Goal: Information Seeking & Learning: Learn about a topic

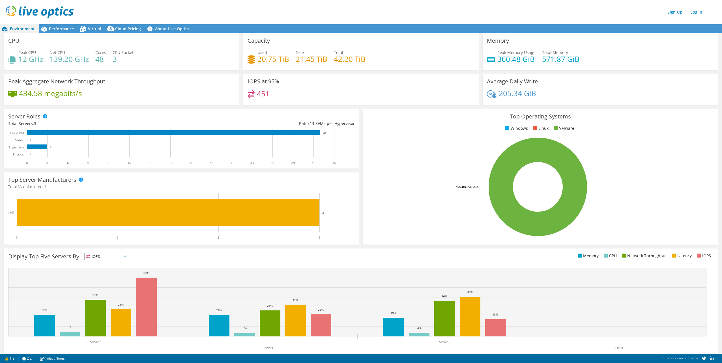
click at [25, 13] on img at bounding box center [40, 12] width 68 height 13
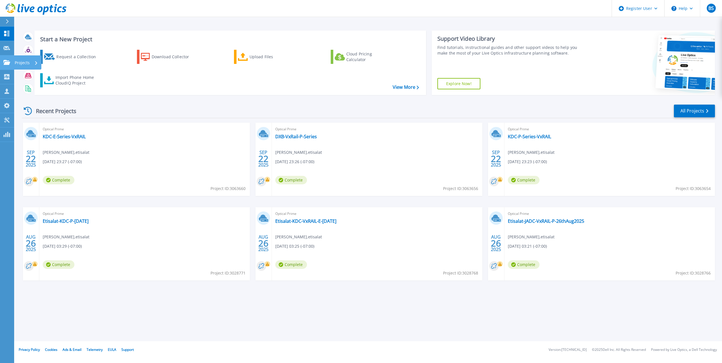
click at [24, 62] on p "Projects" at bounding box center [22, 62] width 15 height 15
click at [194, 108] on div "Recent Projects All Projects" at bounding box center [368, 111] width 693 height 14
click at [685, 113] on link "All Projects" at bounding box center [694, 111] width 41 height 13
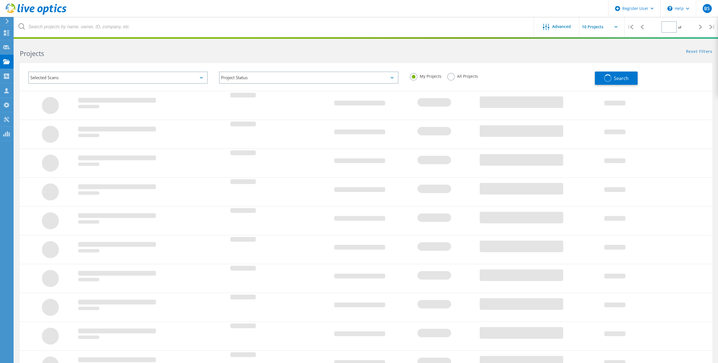
type input "1"
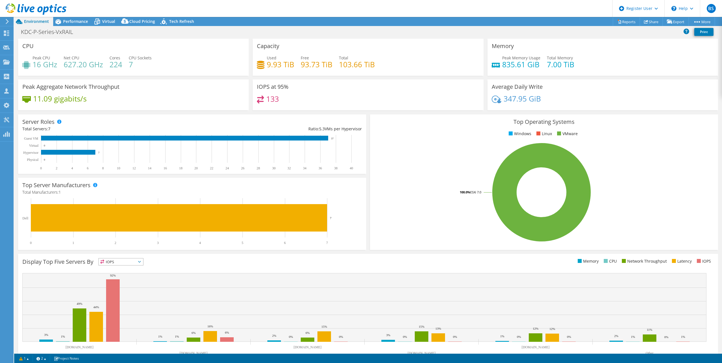
click at [368, 113] on div "Top Operating Systems Windows Linux VMware 100.0% ESXi 7.0" at bounding box center [544, 182] width 352 height 139
click at [66, 22] on span "Performance" at bounding box center [75, 21] width 25 height 5
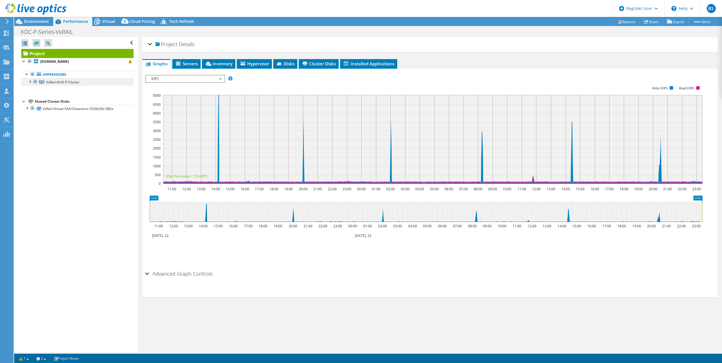
click at [64, 84] on span "VxRail-AUH-P-Cluster" at bounding box center [62, 82] width 33 height 5
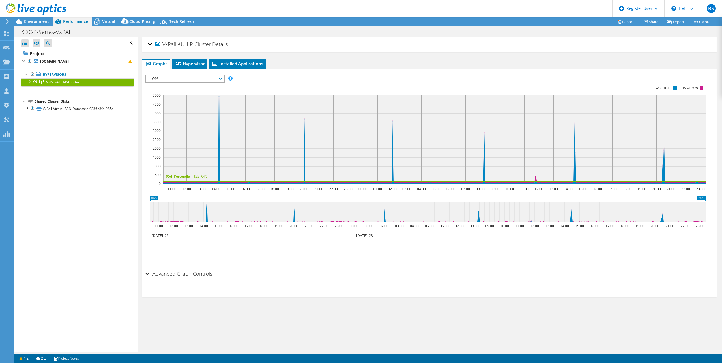
click at [31, 81] on div at bounding box center [30, 81] width 6 height 6
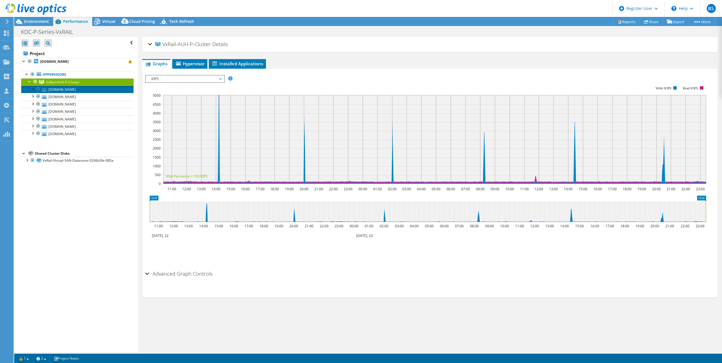
click at [55, 89] on link "msp-auh-kdc-p-esxi-07.ecare.ae" at bounding box center [77, 89] width 112 height 7
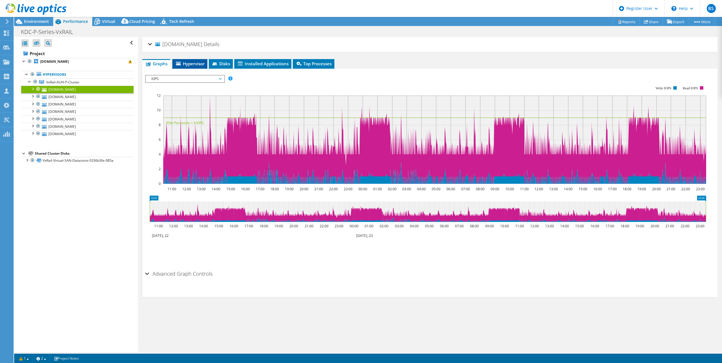
click at [184, 66] on span "Hypervisor" at bounding box center [189, 64] width 29 height 6
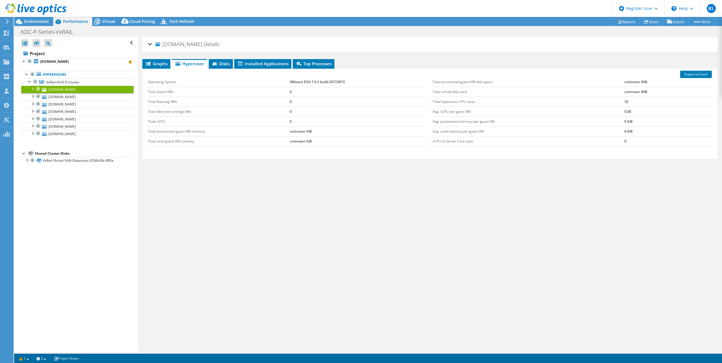
click at [148, 44] on div "msp-auh-kdc-p-esxi-07.ecare.ae Details Operating System VMware ESXi 7.0.3 build…" at bounding box center [429, 44] width 575 height 15
click at [151, 44] on div "msp-auh-kdc-p-esxi-07.ecare.ae Details" at bounding box center [430, 44] width 564 height 12
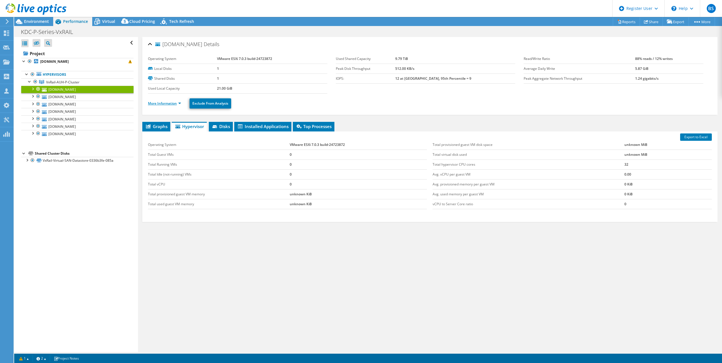
click at [165, 102] on link "More Information" at bounding box center [164, 103] width 33 height 5
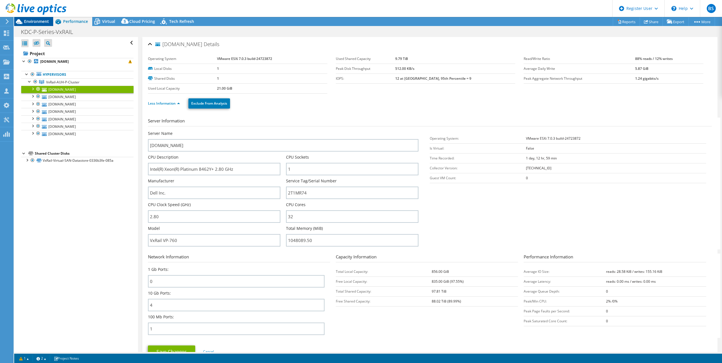
click at [34, 23] on span "Environment" at bounding box center [36, 21] width 25 height 5
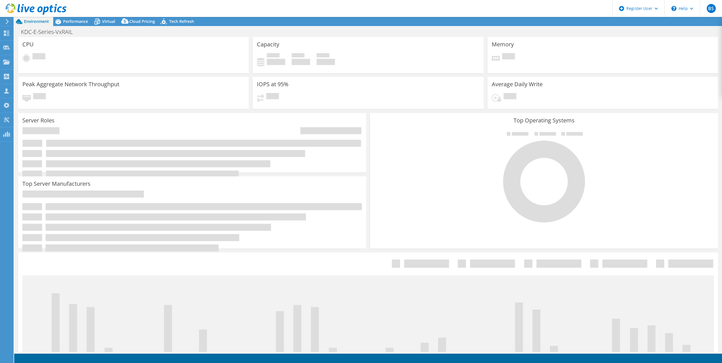
select select "USD"
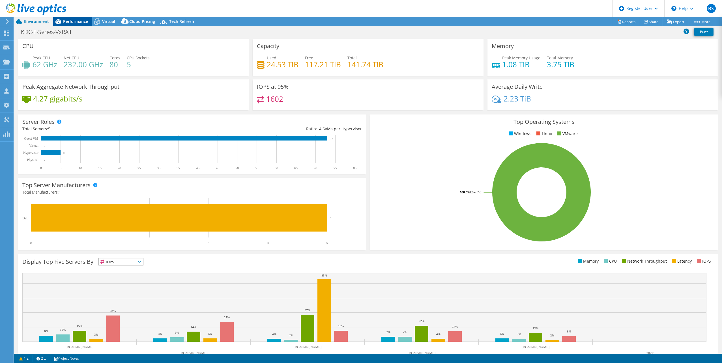
click at [70, 21] on span "Performance" at bounding box center [75, 21] width 25 height 5
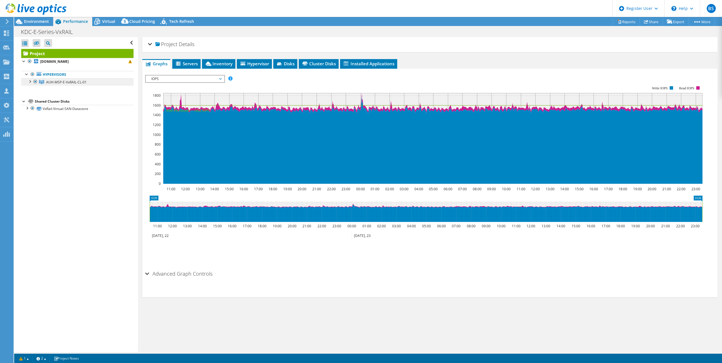
click at [65, 81] on span "AUH-MSP-E-VxRAIL-CL-01" at bounding box center [66, 82] width 40 height 5
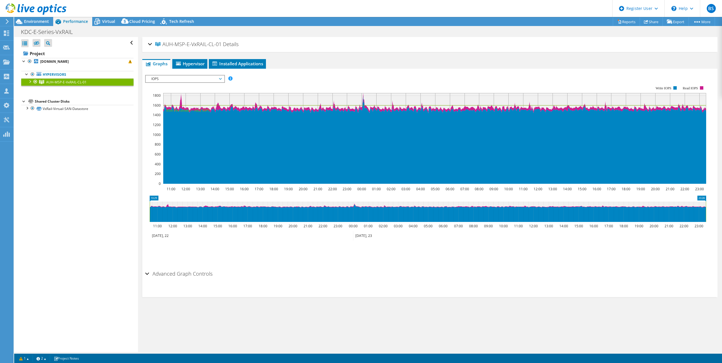
click at [153, 43] on h2 "AUH-MSP-E-VxRAIL-CL-01 Details" at bounding box center [193, 43] width 91 height 11
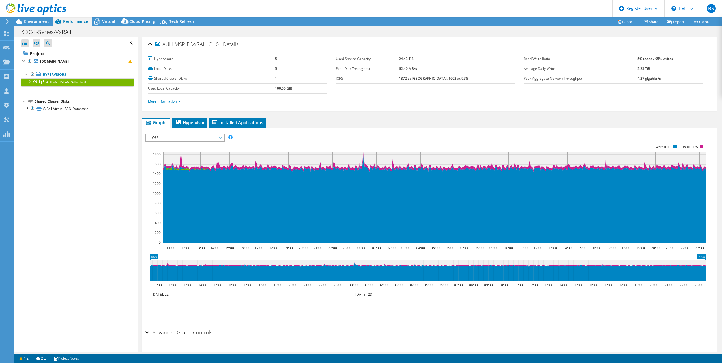
click at [161, 102] on link "More Information" at bounding box center [164, 101] width 33 height 5
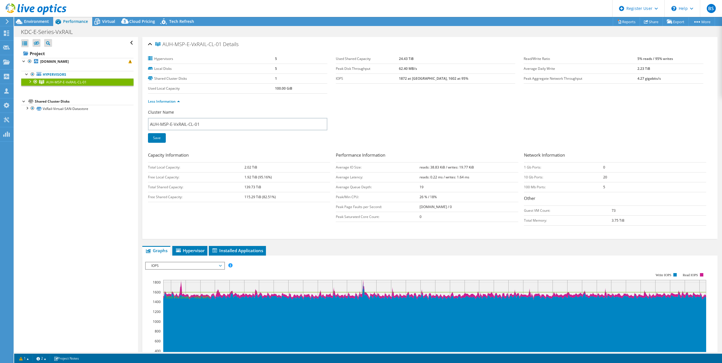
click at [31, 80] on div at bounding box center [30, 81] width 6 height 6
click at [55, 89] on link "[DOMAIN_NAME]" at bounding box center [77, 89] width 112 height 7
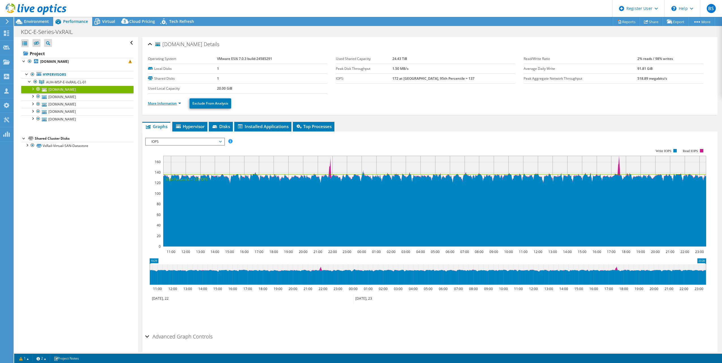
click at [162, 102] on link "More Information" at bounding box center [164, 103] width 33 height 5
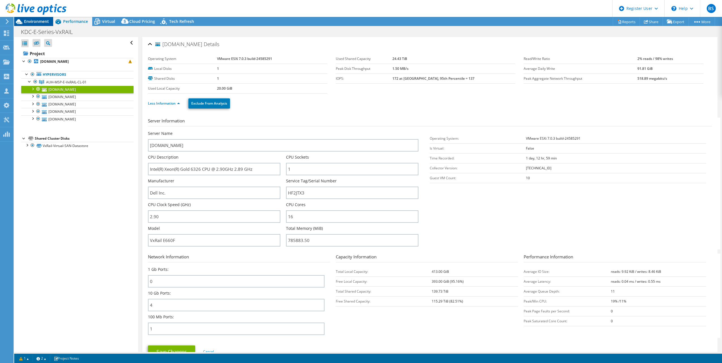
click at [36, 22] on span "Environment" at bounding box center [36, 21] width 25 height 5
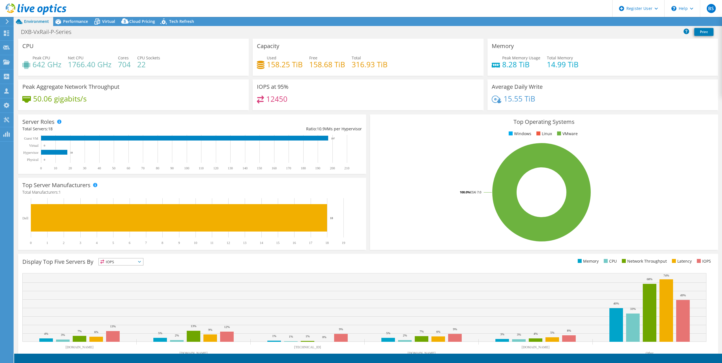
select select "USD"
click at [74, 21] on span "Performance" at bounding box center [75, 21] width 25 height 5
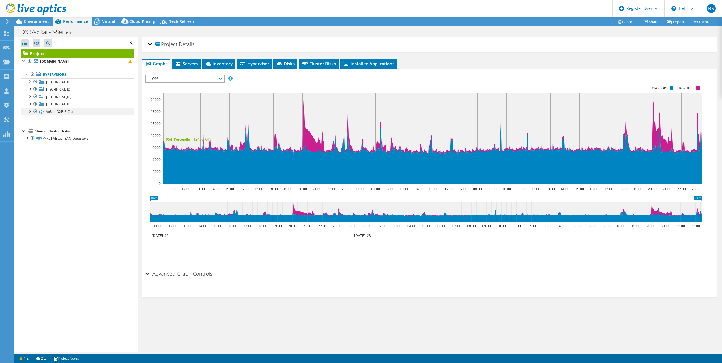
click at [29, 111] on div at bounding box center [30, 111] width 6 height 6
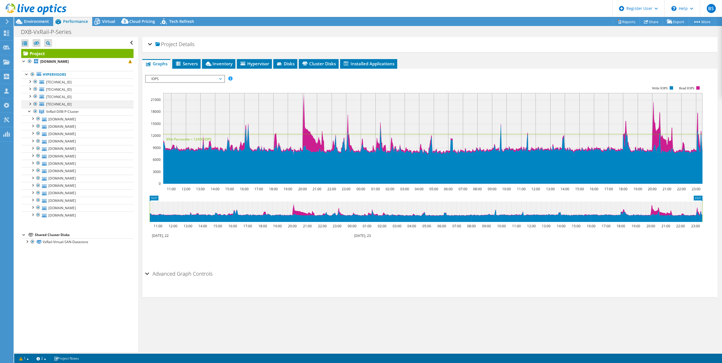
click at [31, 103] on div at bounding box center [30, 104] width 6 height 6
click at [31, 98] on div at bounding box center [30, 96] width 6 height 6
click at [32, 88] on div at bounding box center [30, 89] width 6 height 6
click at [29, 81] on div at bounding box center [30, 81] width 6 height 6
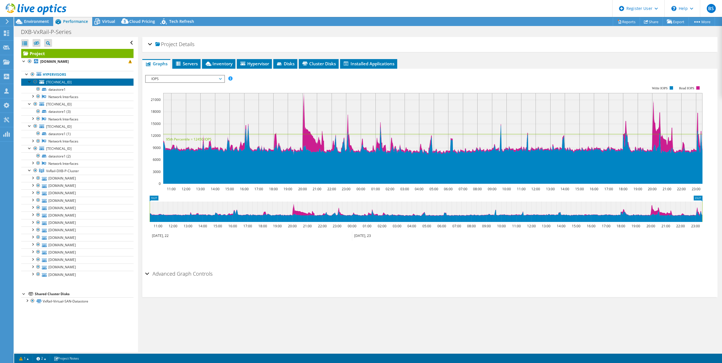
click at [85, 82] on link "10.100.51.196" at bounding box center [77, 81] width 112 height 7
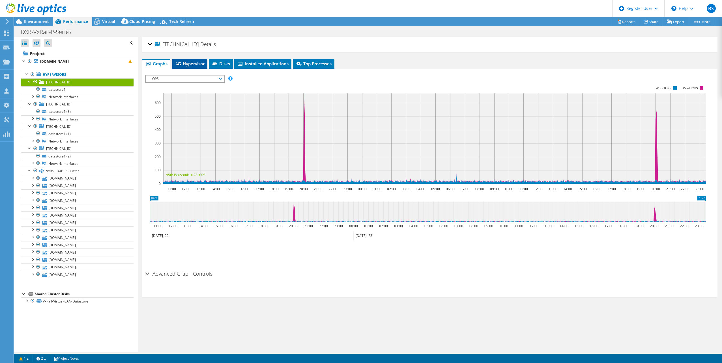
click at [192, 66] on span "Hypervisor" at bounding box center [189, 64] width 29 height 6
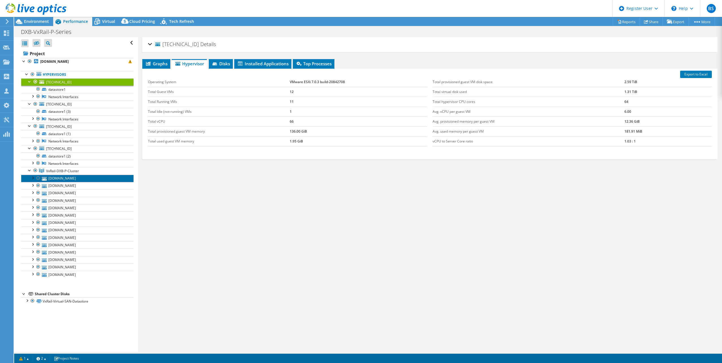
click at [61, 177] on link "dxb-msp-p-esxi06.ecare.ae" at bounding box center [77, 178] width 112 height 7
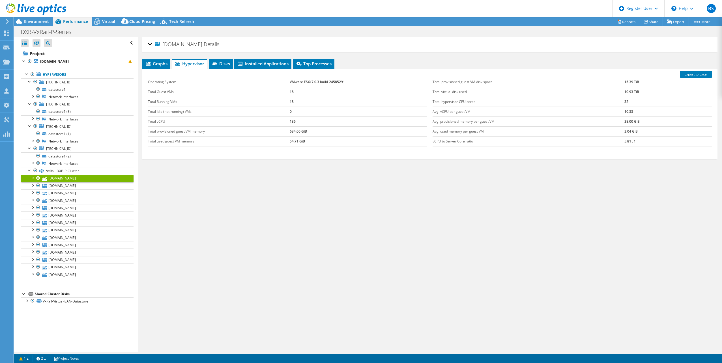
click at [33, 177] on div at bounding box center [33, 178] width 6 height 6
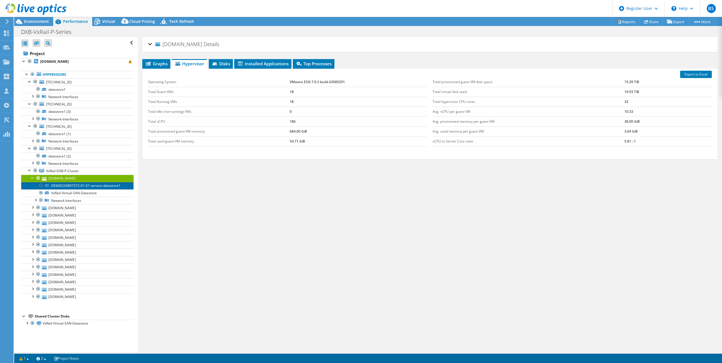
click at [95, 186] on link "DE600234897372-01-01-service-datastore1" at bounding box center [77, 185] width 112 height 7
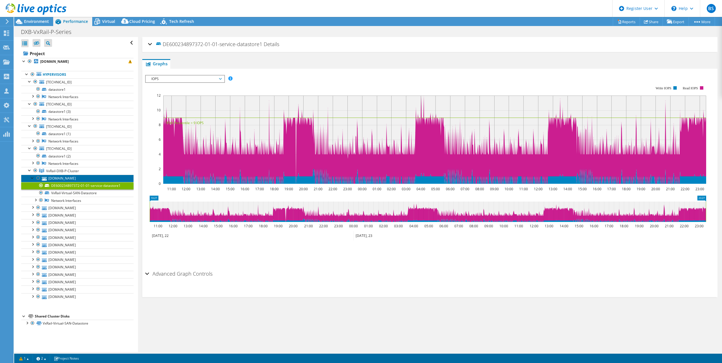
click at [63, 177] on link "dxb-msp-p-esxi06.ecare.ae" at bounding box center [77, 178] width 112 height 7
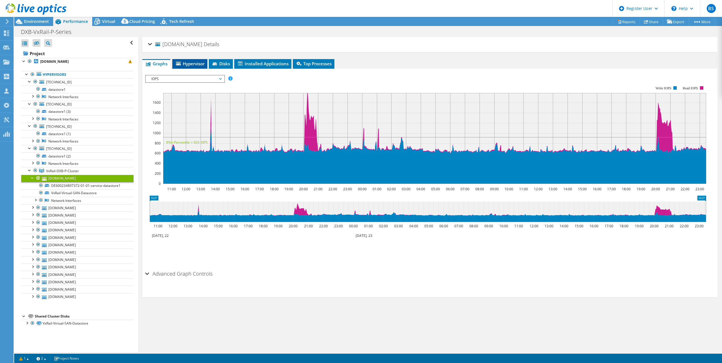
click at [189, 65] on span "Hypervisor" at bounding box center [189, 64] width 29 height 6
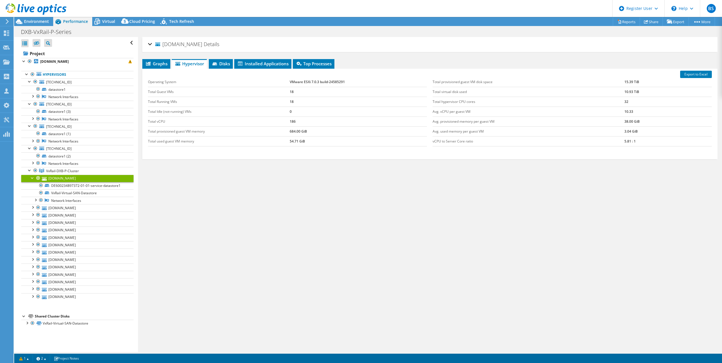
click at [149, 44] on div "dxb-msp-p-esxi06.ecare.ae Details" at bounding box center [430, 44] width 564 height 12
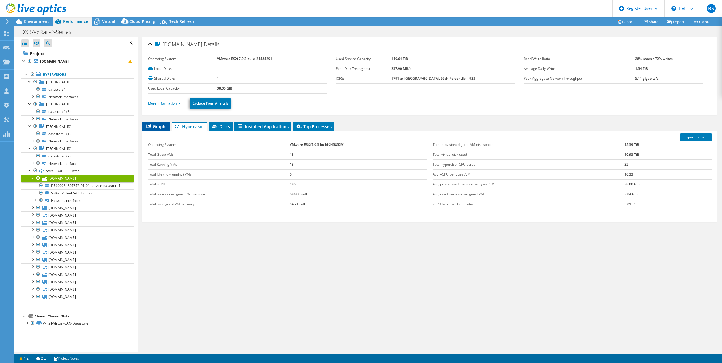
click at [159, 128] on span "Graphs" at bounding box center [156, 127] width 22 height 6
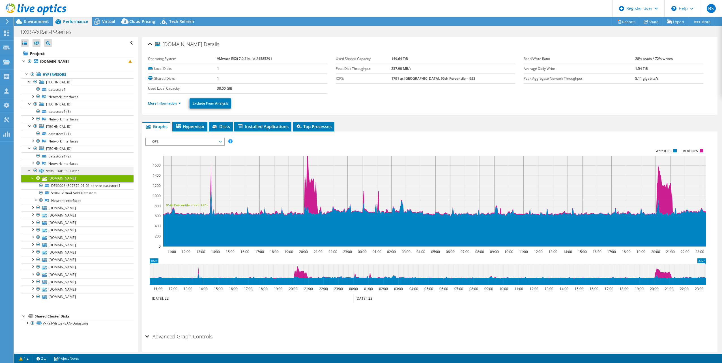
click at [63, 172] on span "VxRail-DXB-P-Cluster" at bounding box center [62, 171] width 33 height 5
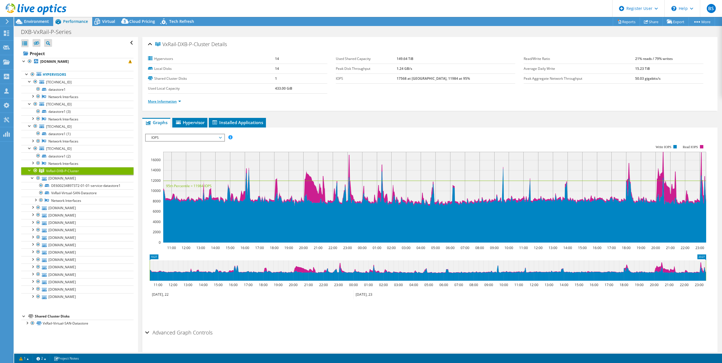
click at [151, 103] on link "More Information" at bounding box center [164, 101] width 33 height 5
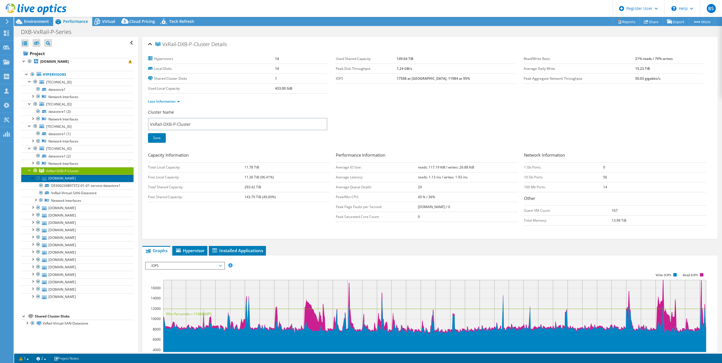
click at [77, 177] on link "dxb-msp-p-esxi06.ecare.ae" at bounding box center [77, 178] width 112 height 7
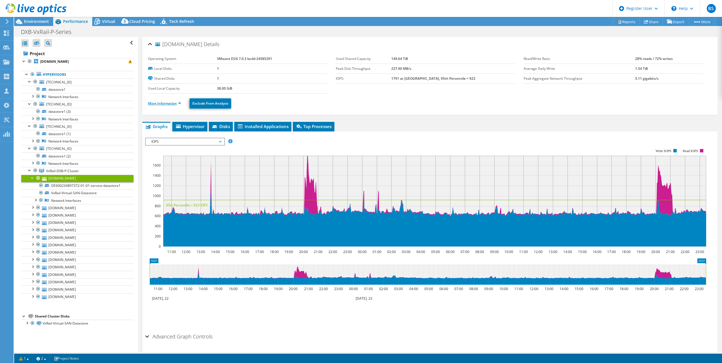
click at [164, 105] on link "More Information" at bounding box center [164, 103] width 33 height 5
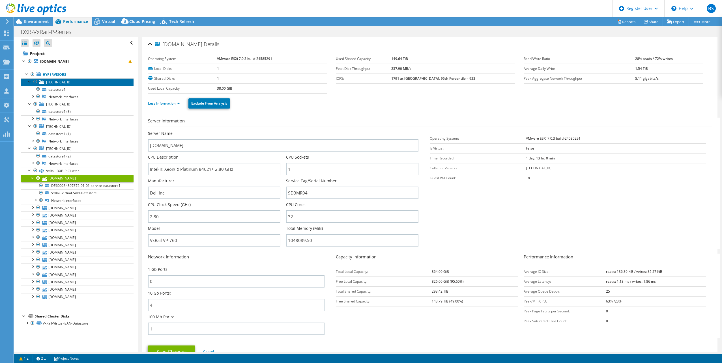
click at [66, 84] on span "10.100.51.196" at bounding box center [58, 82] width 25 height 5
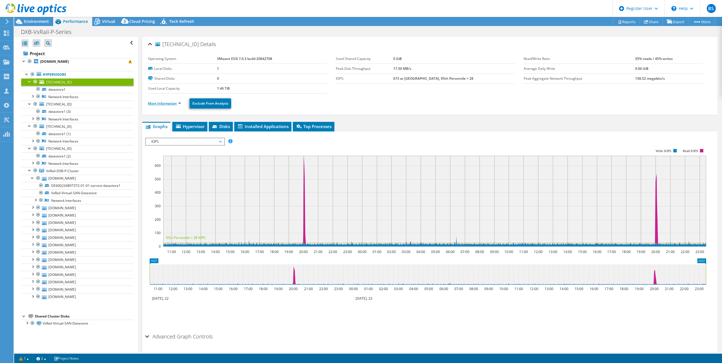
click at [162, 102] on link "More Information" at bounding box center [164, 103] width 33 height 5
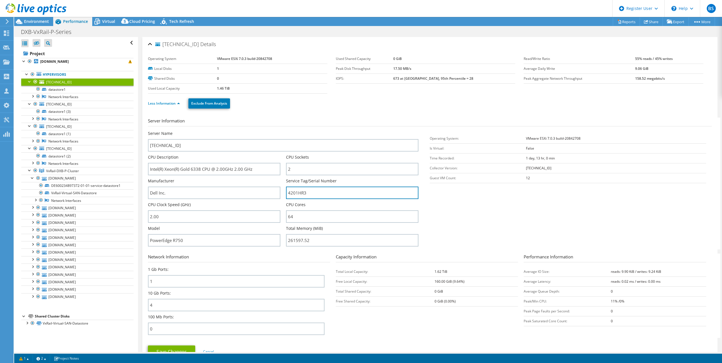
drag, startPoint x: 309, startPoint y: 191, endPoint x: 284, endPoint y: 190, distance: 25.5
click at [284, 131] on div "Server Name 10.100.51.196 CPU Description Intel(R) Xeon(R) Gold 6338 CPU @ 2.00…" at bounding box center [286, 131] width 276 height 0
click at [301, 262] on div "Network Information 1 Gb Ports: 1 10 Gb Ports: 4 100 Mb Ports: 0" at bounding box center [242, 296] width 188 height 84
click at [49, 21] on span "Environment" at bounding box center [36, 21] width 25 height 5
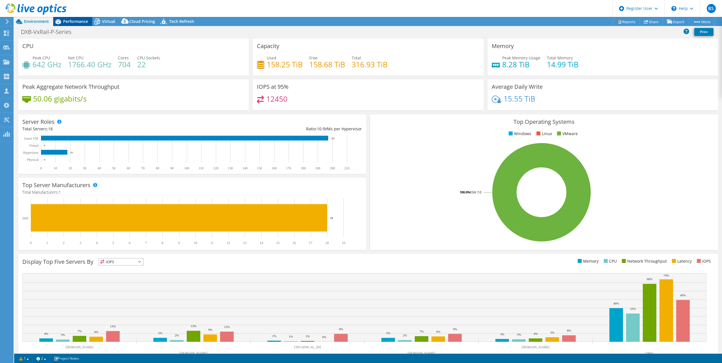
click at [82, 23] on span "Performance" at bounding box center [75, 21] width 25 height 5
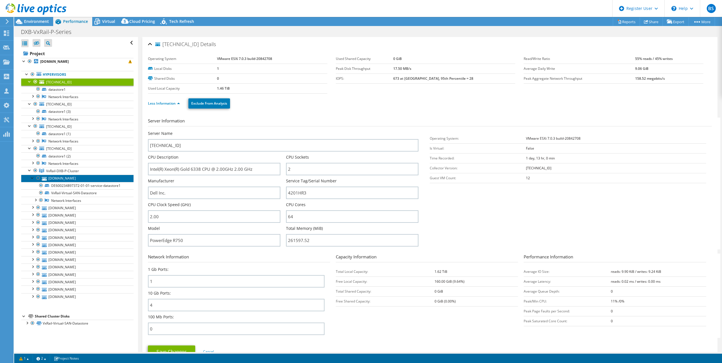
click at [72, 180] on link "dxb-msp-p-esxi06.ecare.ae" at bounding box center [77, 178] width 112 height 7
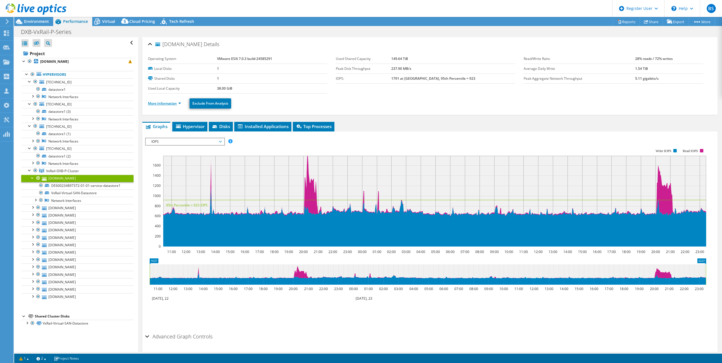
click at [167, 102] on link "More Information" at bounding box center [164, 103] width 33 height 5
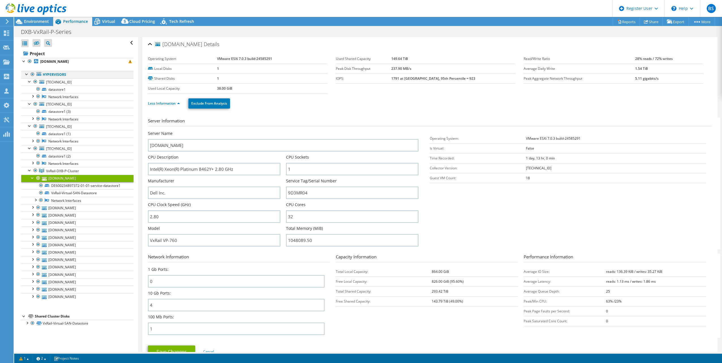
click at [27, 73] on div at bounding box center [27, 74] width 6 height 6
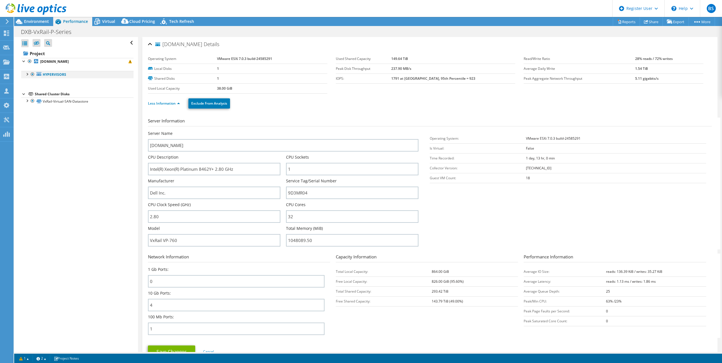
click at [28, 74] on div at bounding box center [27, 74] width 6 height 6
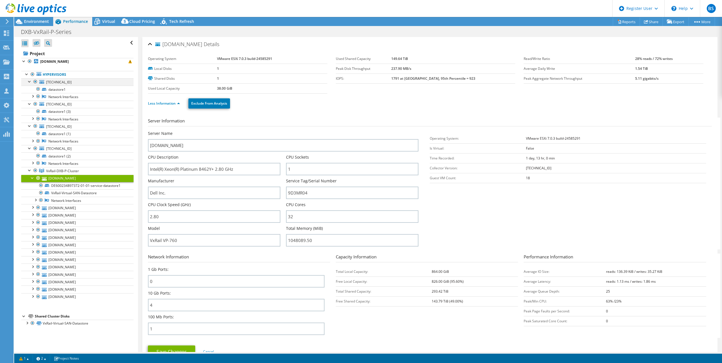
click at [28, 82] on div at bounding box center [30, 81] width 6 height 6
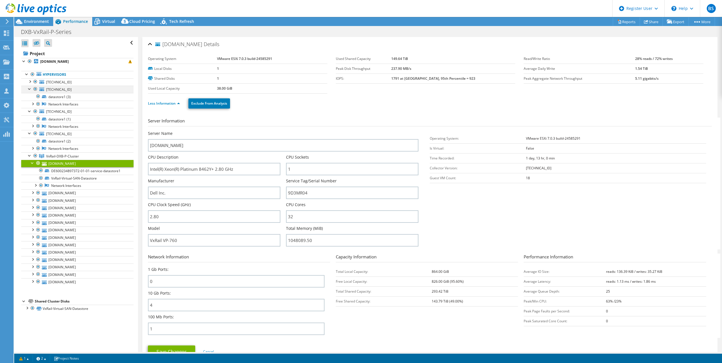
click at [29, 90] on div at bounding box center [30, 89] width 6 height 6
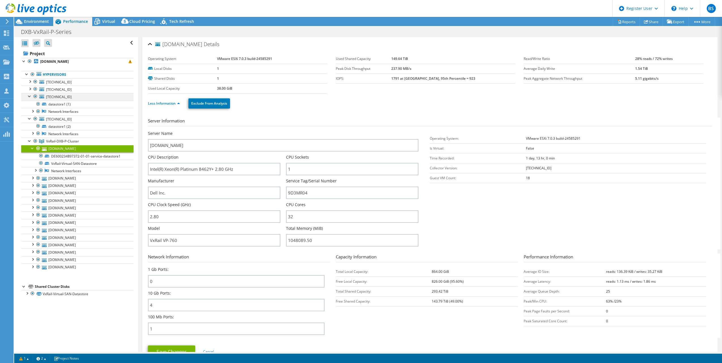
click at [29, 97] on div at bounding box center [30, 96] width 6 height 6
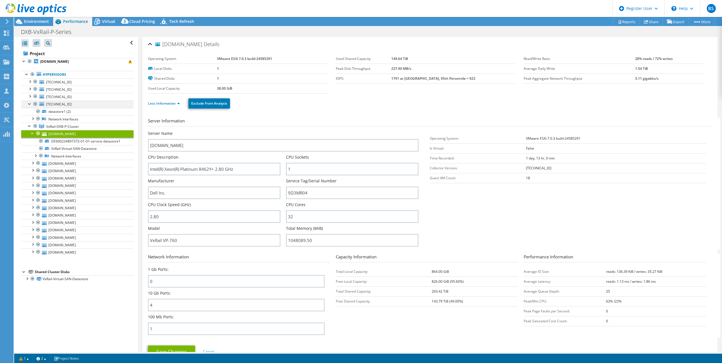
click at [28, 105] on div at bounding box center [30, 104] width 6 height 6
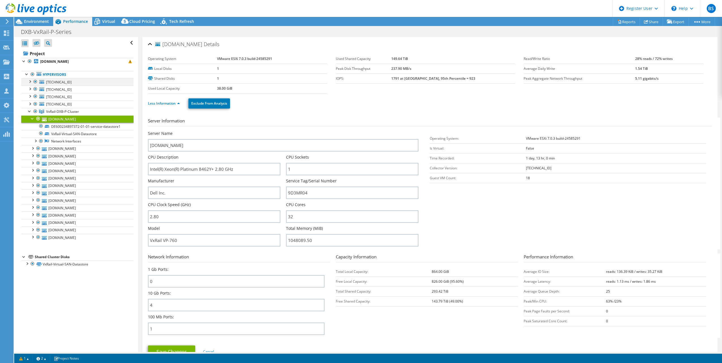
click at [35, 81] on div at bounding box center [36, 81] width 6 height 7
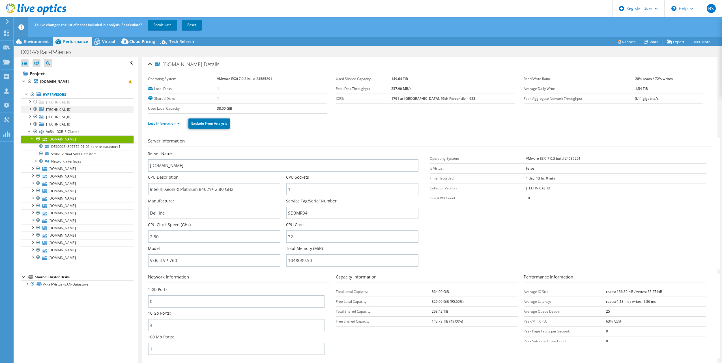
click at [36, 108] on div at bounding box center [36, 109] width 6 height 7
click at [36, 118] on div at bounding box center [36, 116] width 6 height 7
click at [37, 124] on div at bounding box center [36, 124] width 6 height 7
click at [165, 21] on link "Recalculate" at bounding box center [162, 25] width 29 height 10
click at [29, 131] on div at bounding box center [30, 131] width 6 height 6
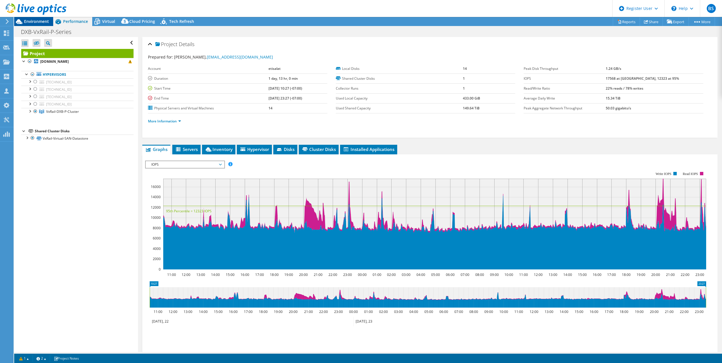
click at [44, 23] on span "Environment" at bounding box center [36, 21] width 25 height 5
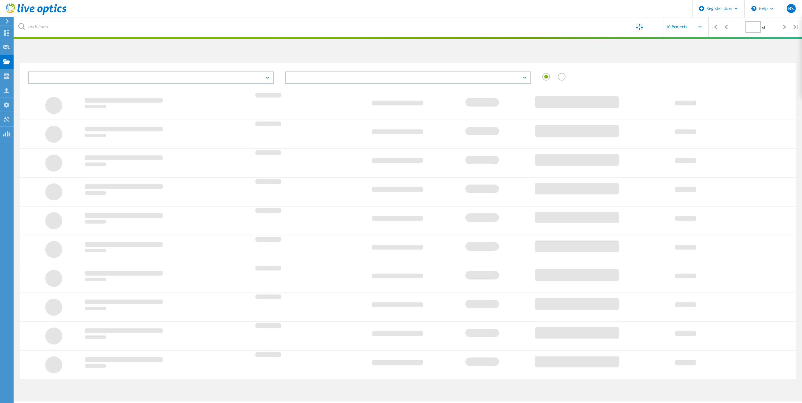
type input "1"
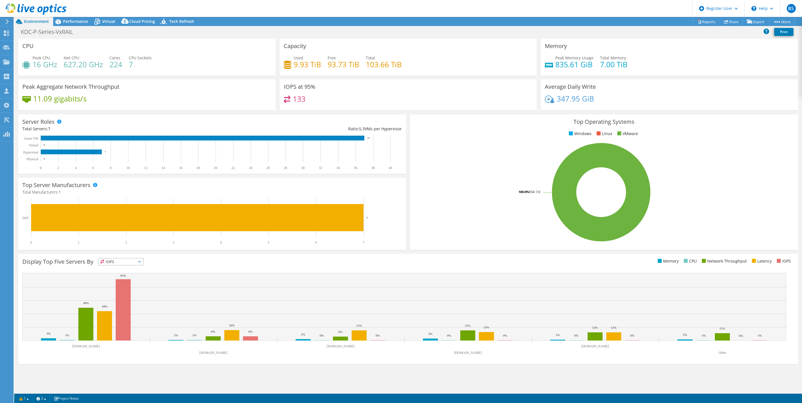
select select "USD"
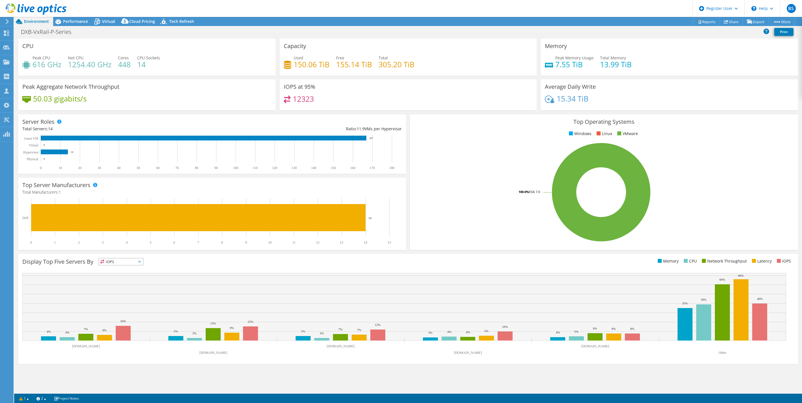
select select "USD"
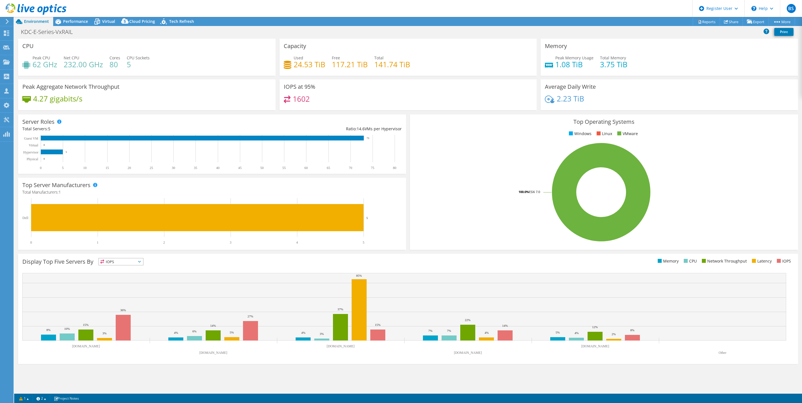
select select "USD"
